Goal: Check status: Check status

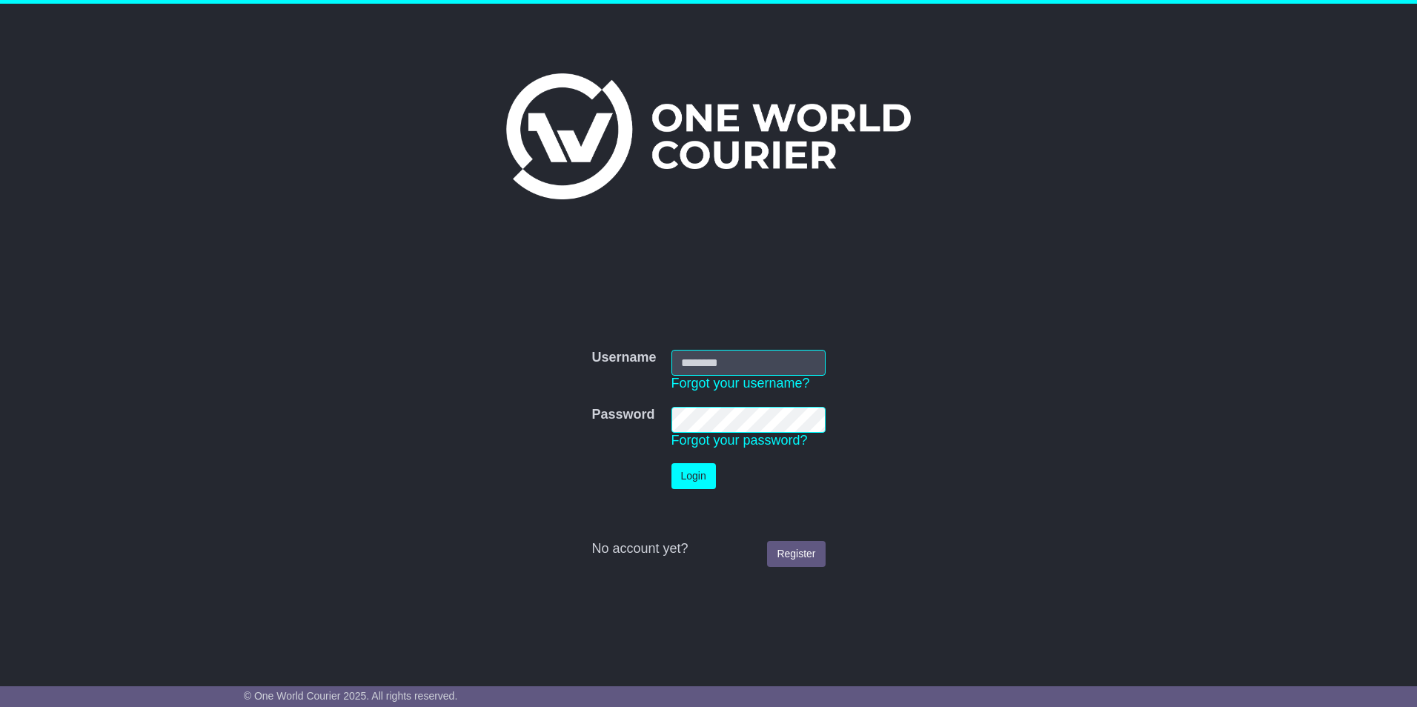
type input "**********"
click at [684, 476] on button "Login" at bounding box center [693, 476] width 44 height 26
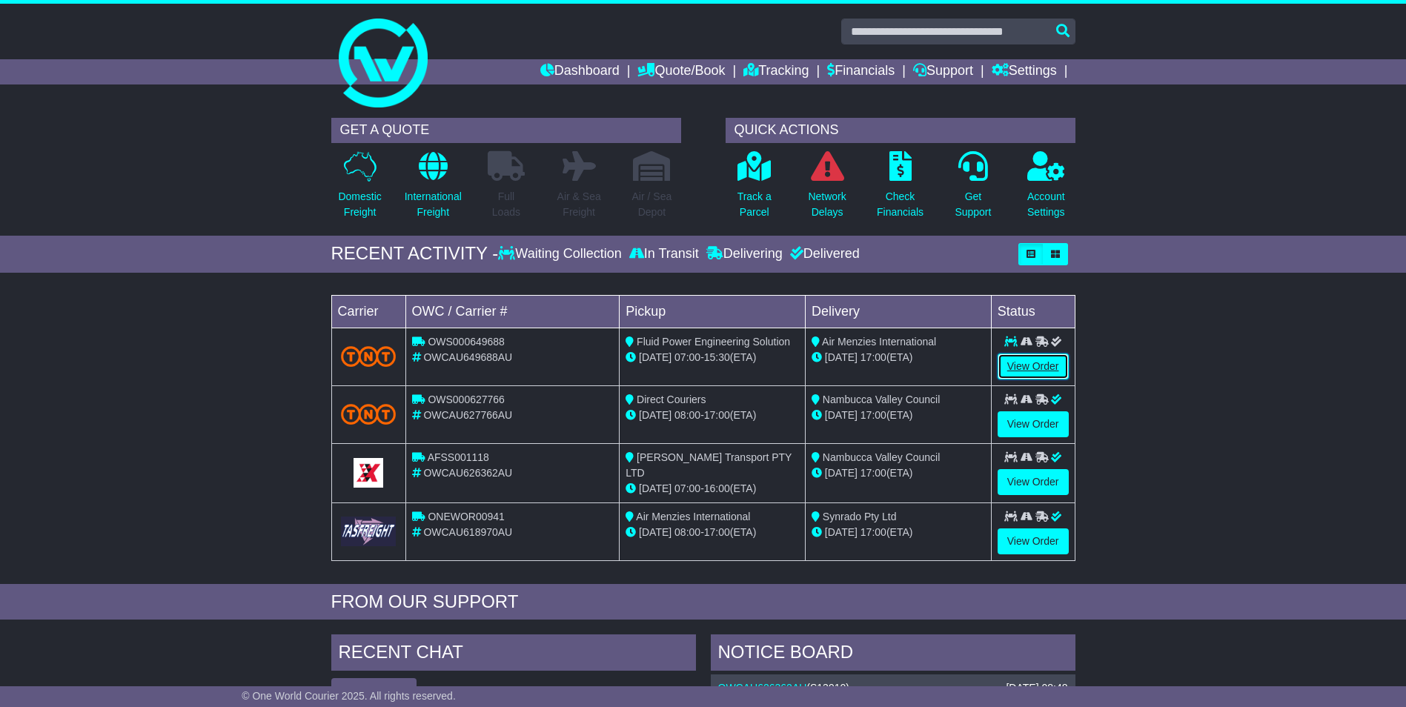
click at [1026, 368] on link "View Order" at bounding box center [1033, 367] width 71 height 26
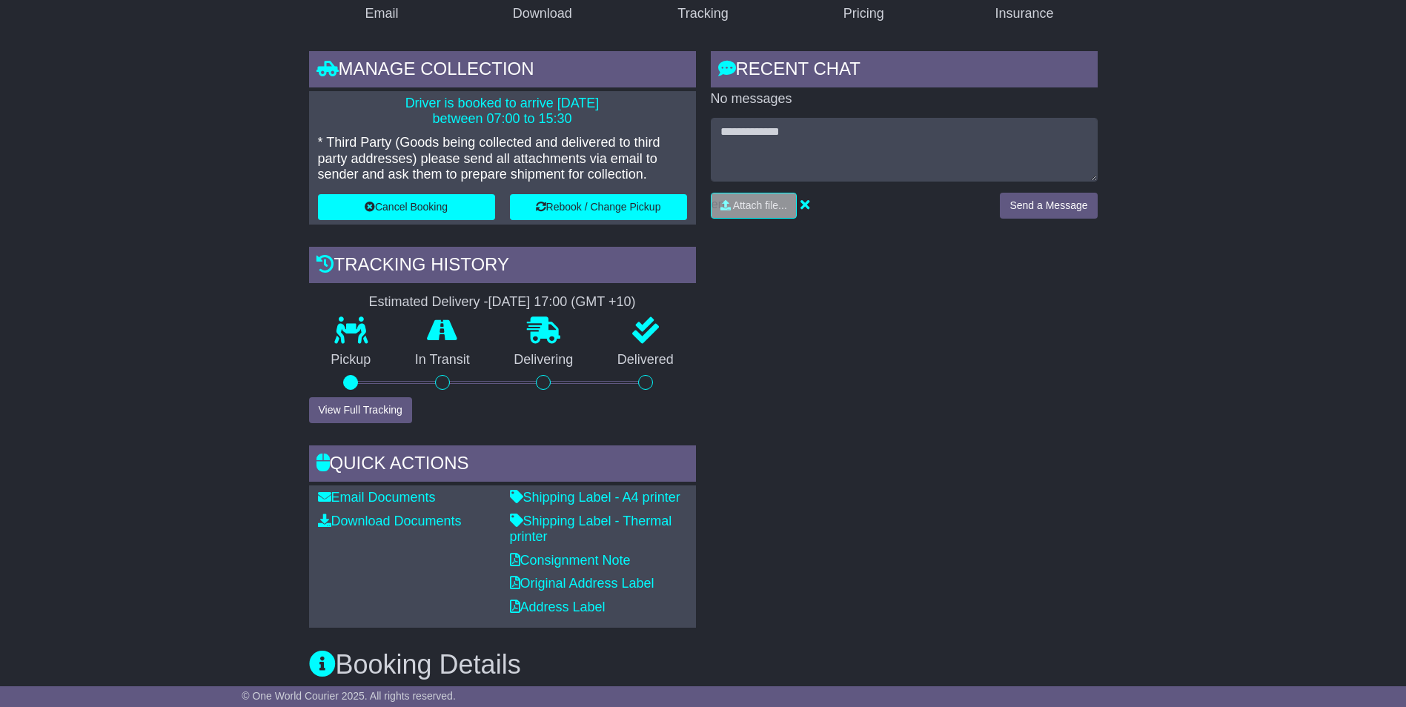
scroll to position [445, 0]
